Goal: Transaction & Acquisition: Download file/media

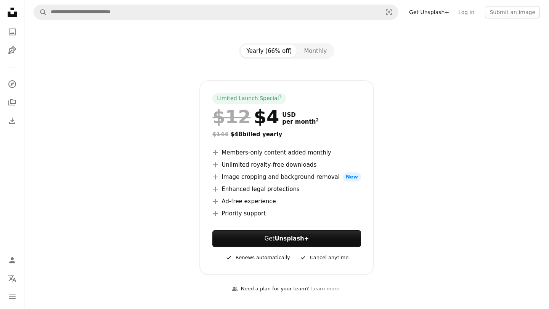
scroll to position [25, 0]
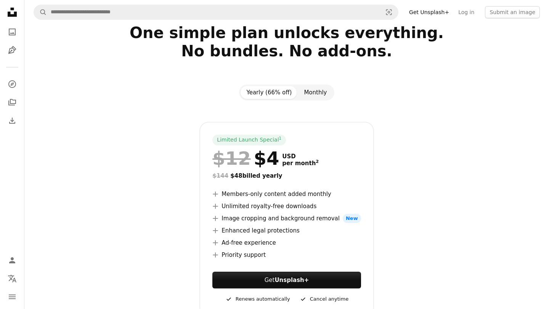
click at [321, 90] on button "Monthly" at bounding box center [315, 92] width 35 height 13
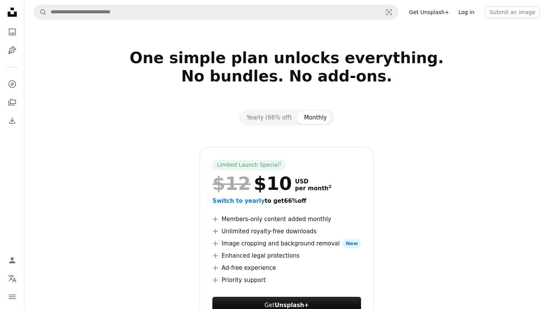
click at [471, 14] on link "Log in" at bounding box center [466, 12] width 25 height 12
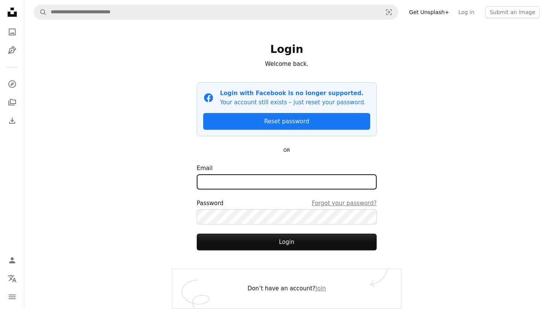
click at [264, 177] on input "Email" at bounding box center [287, 182] width 180 height 15
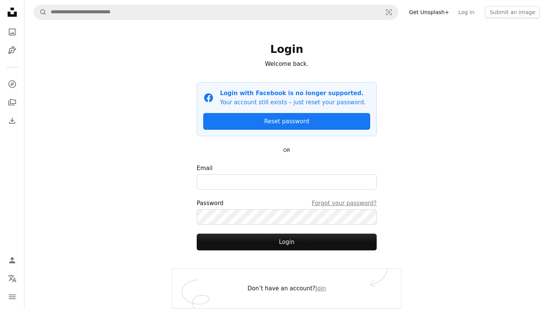
click at [184, 208] on div "Login Welcome back. Facebook icon Login with Facebook is no longer supported. Y…" at bounding box center [286, 146] width 229 height 245
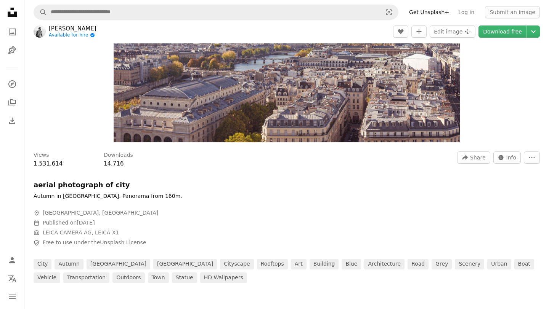
scroll to position [142, 0]
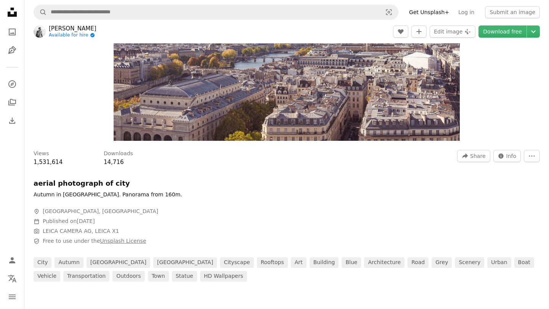
click at [103, 244] on link "Unsplash License" at bounding box center [123, 241] width 46 height 6
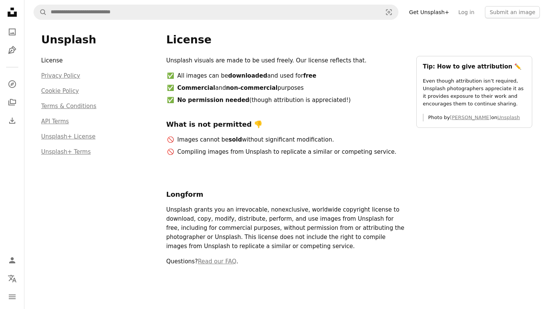
scroll to position [13, 0]
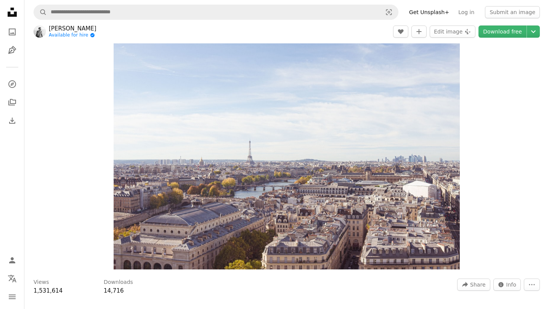
scroll to position [142, 0]
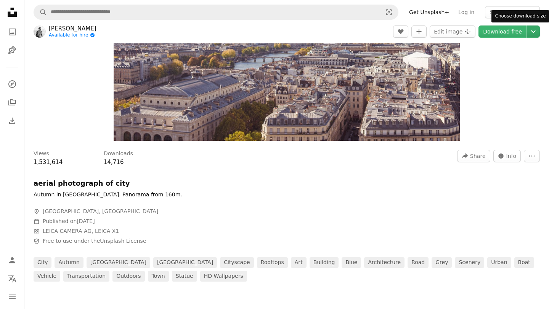
click at [535, 32] on icon "Chevron down" at bounding box center [533, 31] width 12 height 9
click at [534, 35] on icon "Chevron down" at bounding box center [533, 31] width 12 height 9
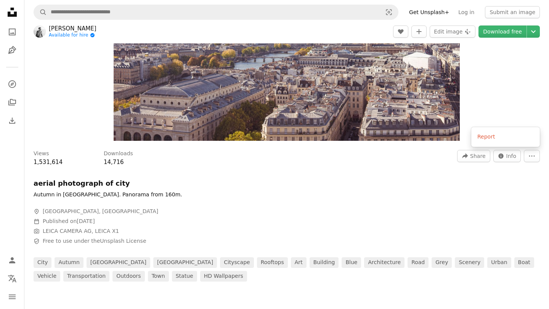
click at [532, 156] on icon "More Actions" at bounding box center [531, 156] width 7 height 7
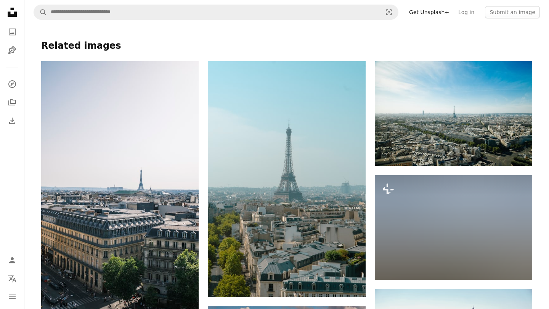
scroll to position [0, 0]
